Goal: Check status: Check status

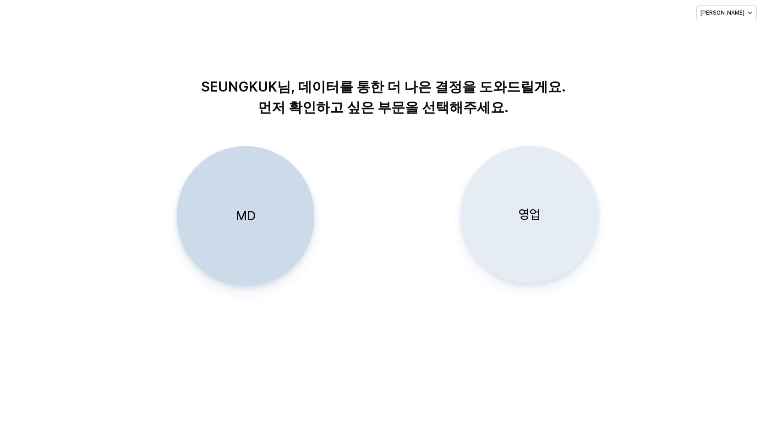
click at [526, 214] on p "영업" at bounding box center [530, 214] width 22 height 17
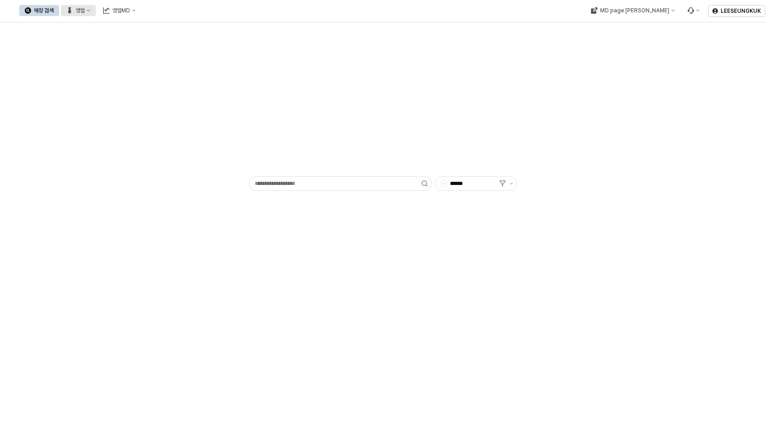
click at [85, 13] on div "영업" at bounding box center [80, 10] width 9 height 6
click at [172, 31] on div "목표매출 달성현황" at bounding box center [177, 27] width 56 height 9
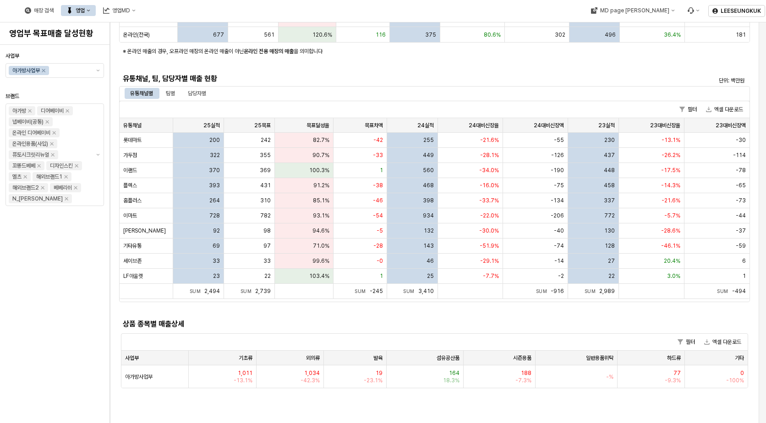
scroll to position [183, 0]
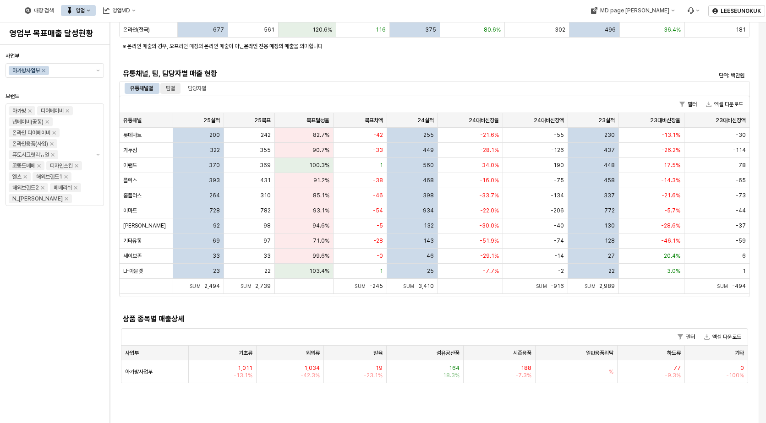
click at [172, 89] on div "팀별" at bounding box center [170, 88] width 9 height 11
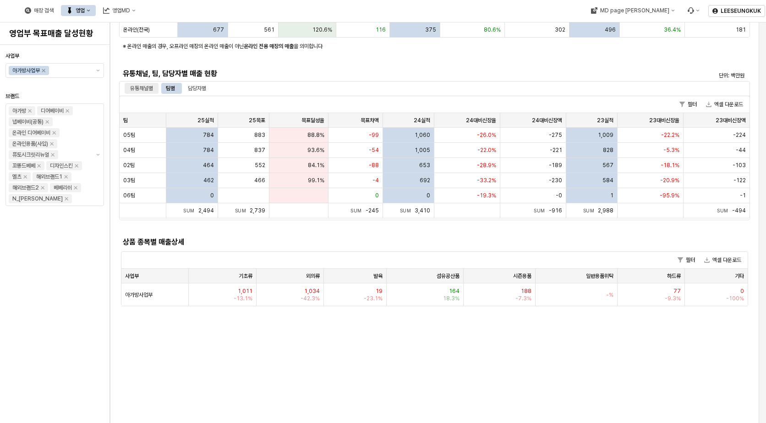
click at [142, 85] on div "유통채널별" at bounding box center [141, 88] width 23 height 11
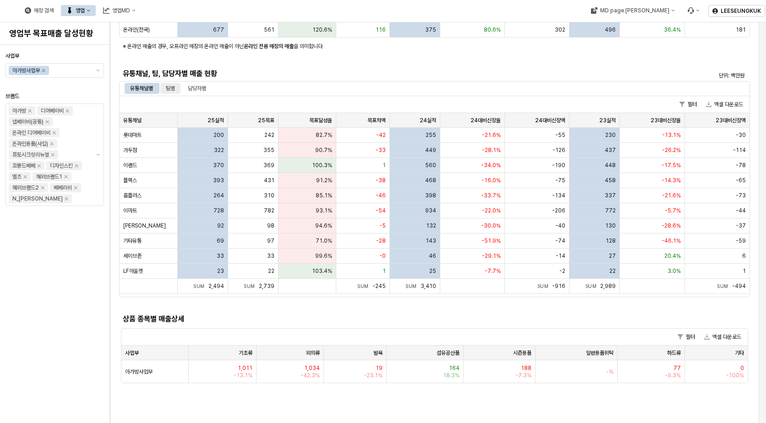
click at [175, 91] on div "팀별" at bounding box center [170, 88] width 9 height 11
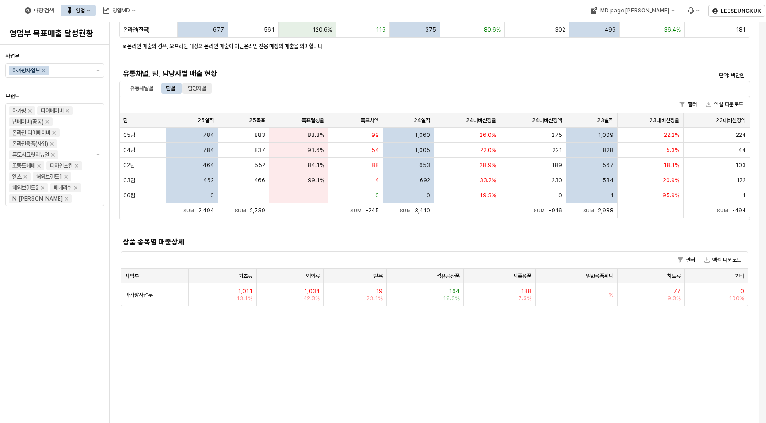
click at [200, 88] on div "담당자별" at bounding box center [197, 88] width 18 height 11
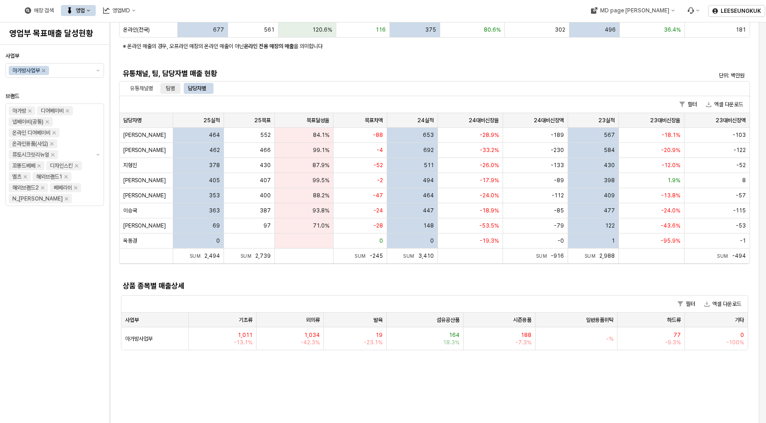
click at [170, 88] on div "팀별" at bounding box center [170, 88] width 9 height 11
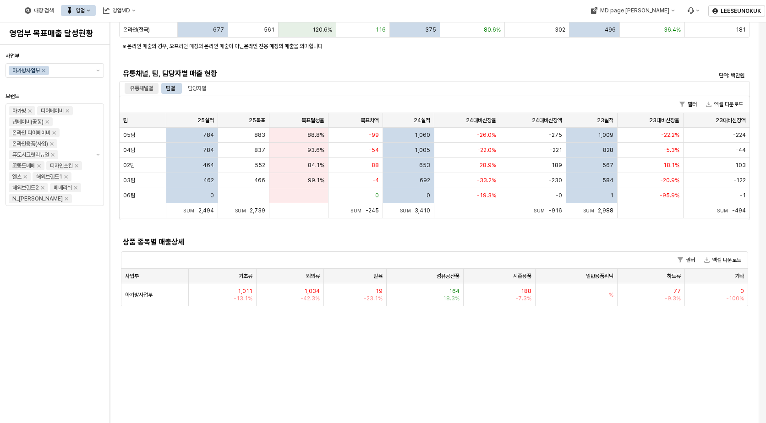
click at [135, 89] on div "유통채널별" at bounding box center [141, 88] width 23 height 11
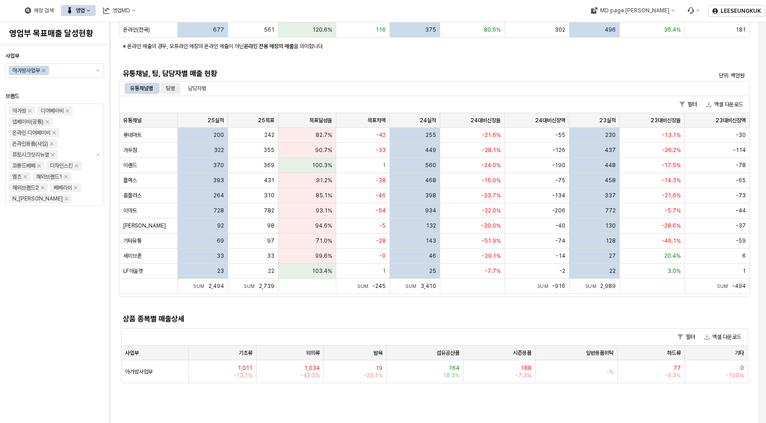
click at [172, 87] on div "팀별" at bounding box center [170, 88] width 9 height 11
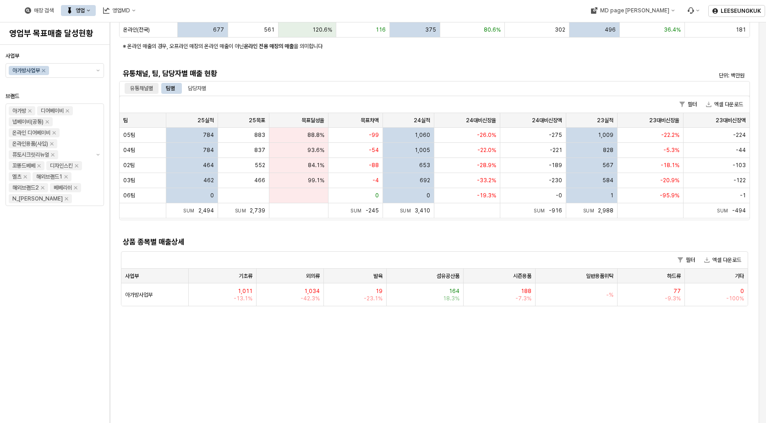
click at [150, 89] on div "유통채널별" at bounding box center [141, 88] width 23 height 11
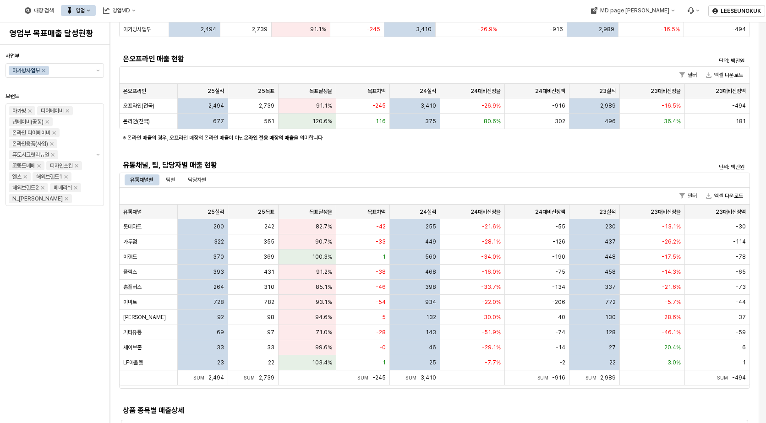
scroll to position [0, 0]
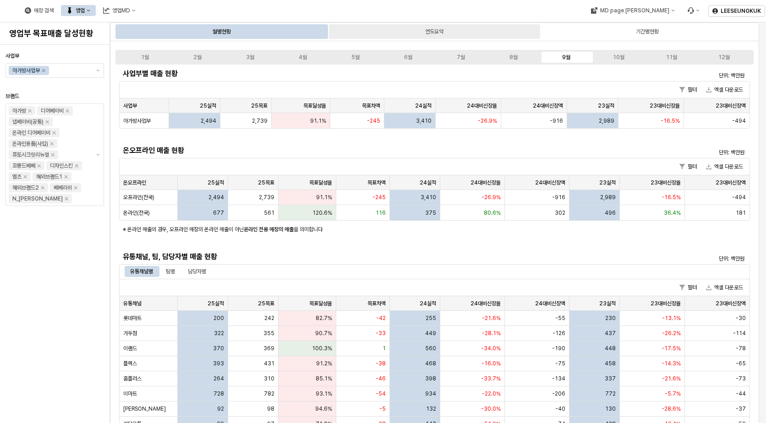
click at [415, 34] on div "연도요약" at bounding box center [434, 31] width 211 height 15
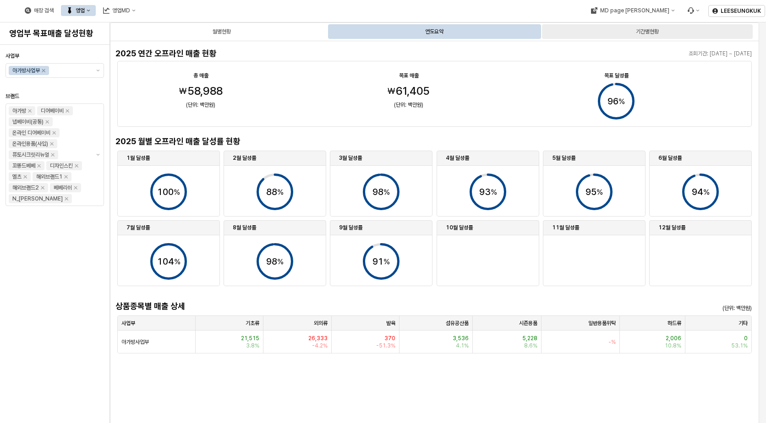
click at [616, 33] on div "기간별현황" at bounding box center [647, 31] width 211 height 15
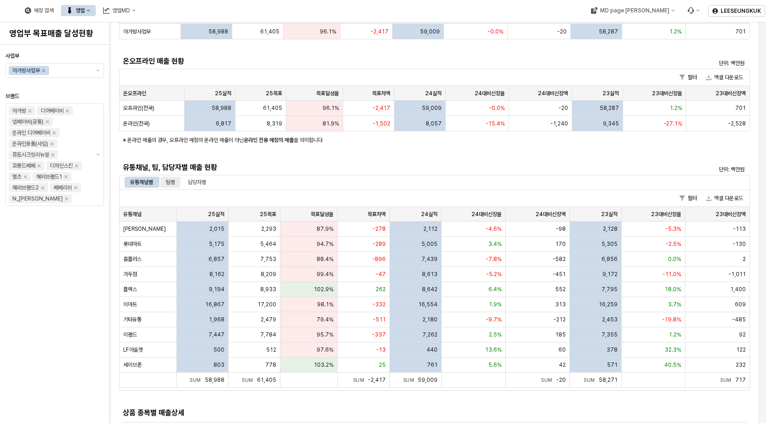
scroll to position [183, 0]
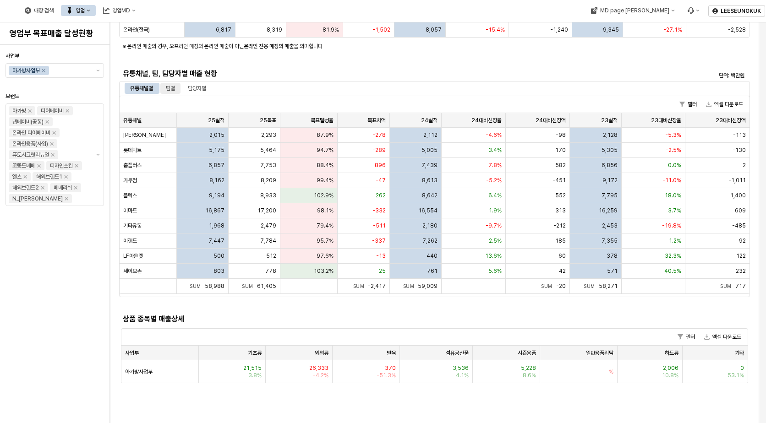
click at [174, 87] on div "팀별" at bounding box center [170, 88] width 9 height 11
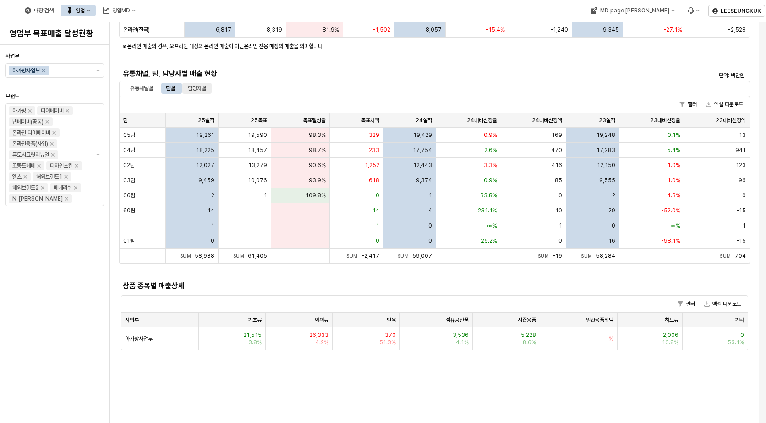
click at [194, 90] on div "담당자별" at bounding box center [197, 88] width 18 height 11
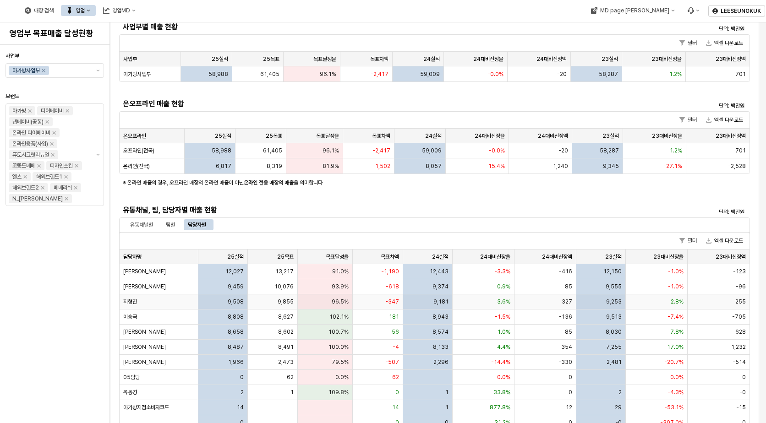
scroll to position [0, 0]
